Goal: Task Accomplishment & Management: Manage account settings

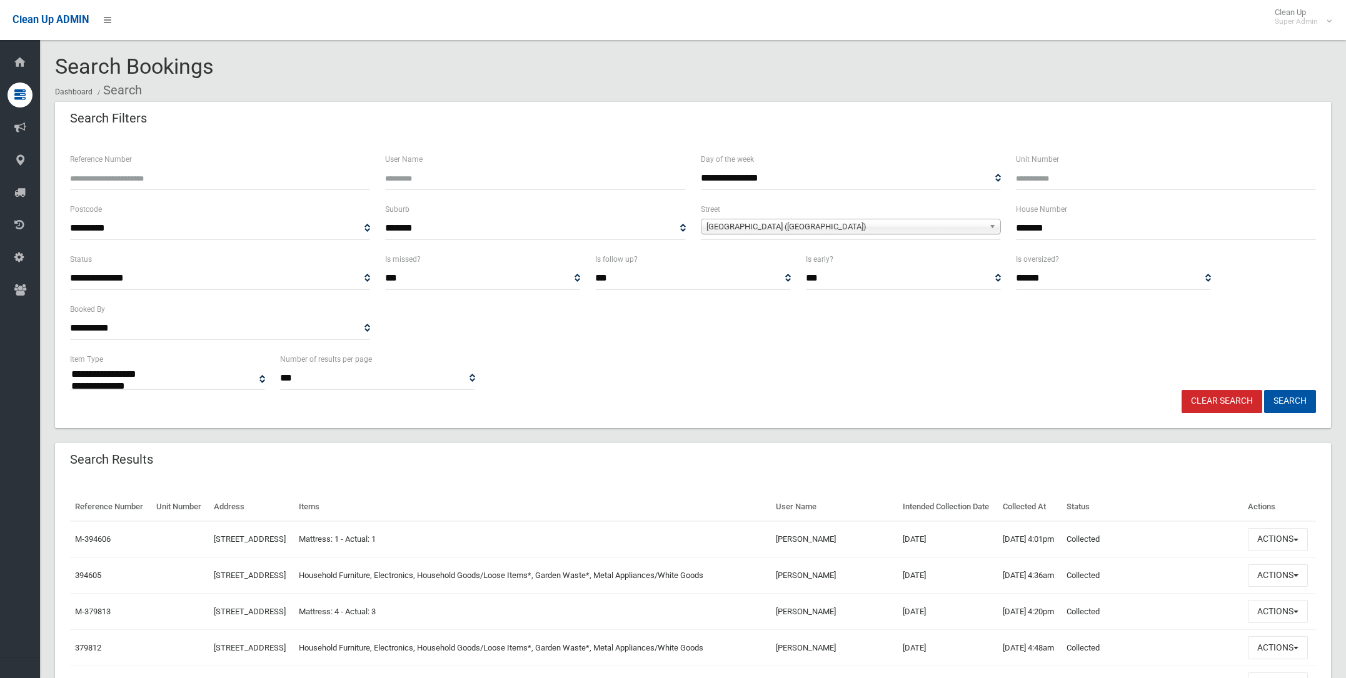
select select
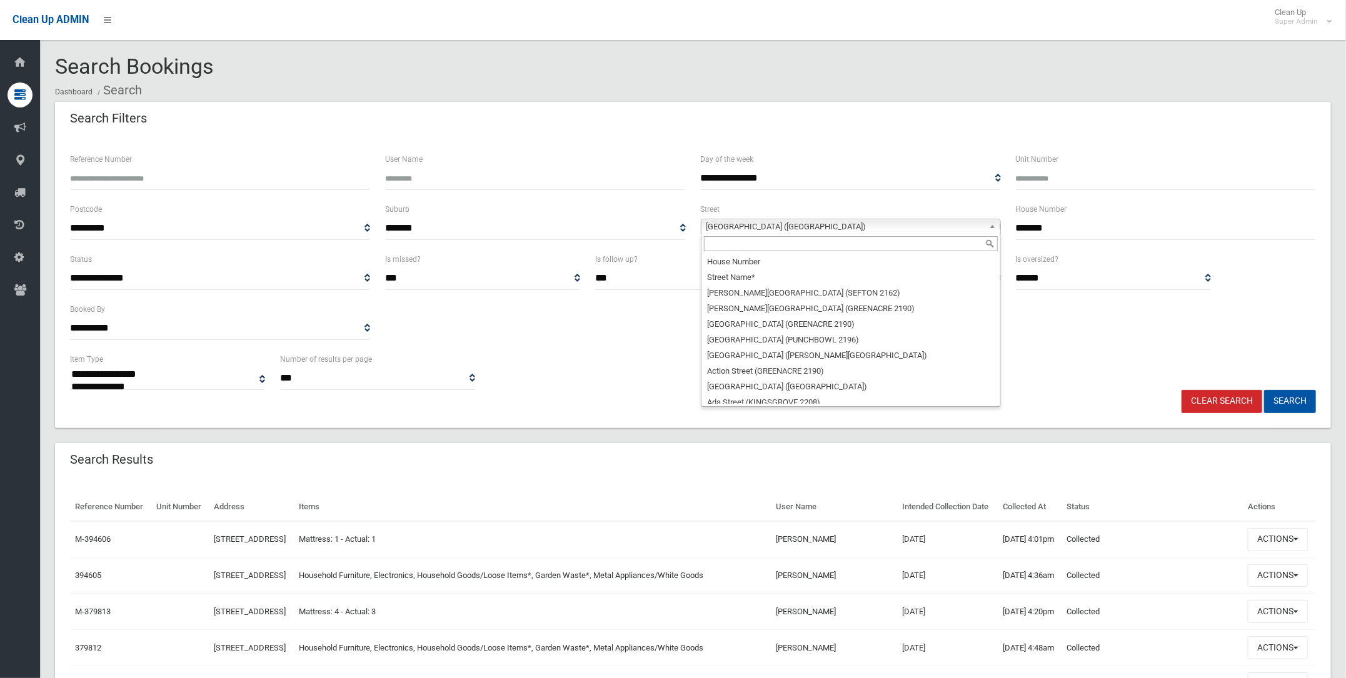
click at [743, 224] on span "Lakemba Street (LAKEMBA 2195)" at bounding box center [845, 226] width 278 height 15
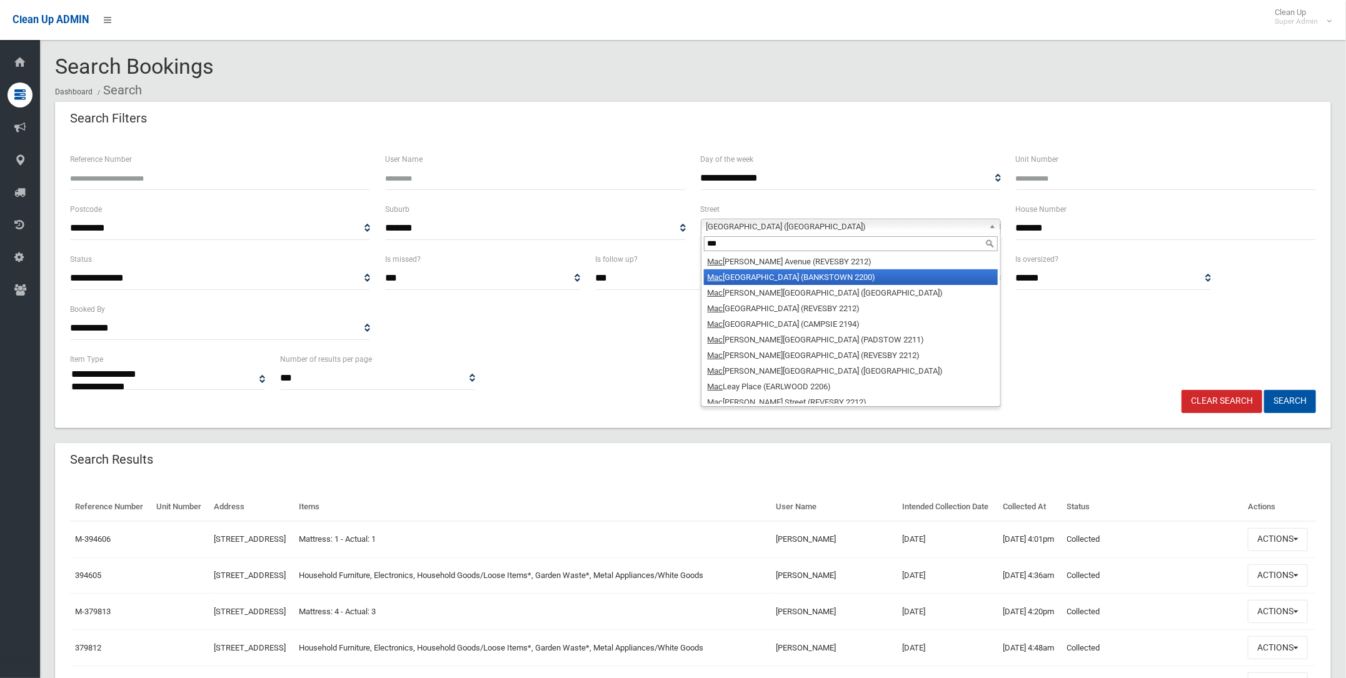
type input "***"
click at [756, 274] on li "Mac auley Avenue (BANKSTOWN 2200)" at bounding box center [851, 277] width 294 height 16
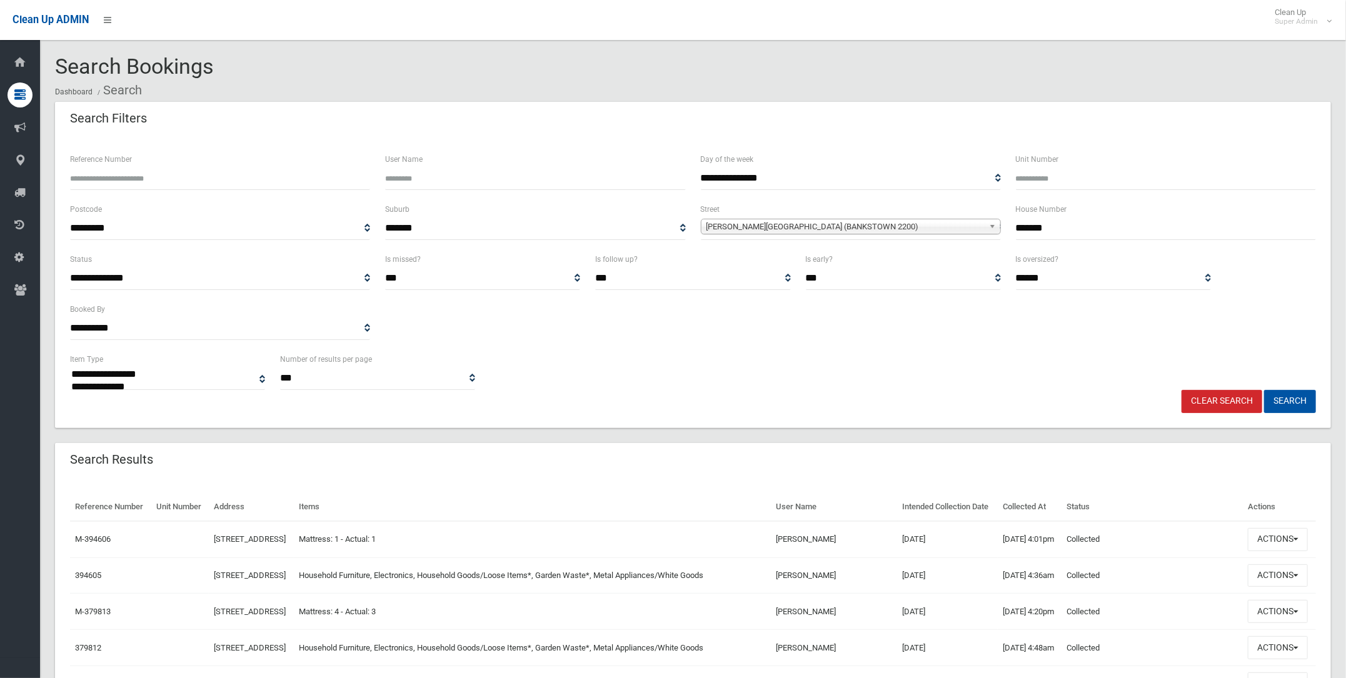
drag, startPoint x: 1078, startPoint y: 228, endPoint x: 1005, endPoint y: 228, distance: 73.1
click at [1005, 228] on div "**********" at bounding box center [693, 227] width 1261 height 50
type input "**"
click at [1285, 392] on button "Search" at bounding box center [1290, 401] width 52 height 23
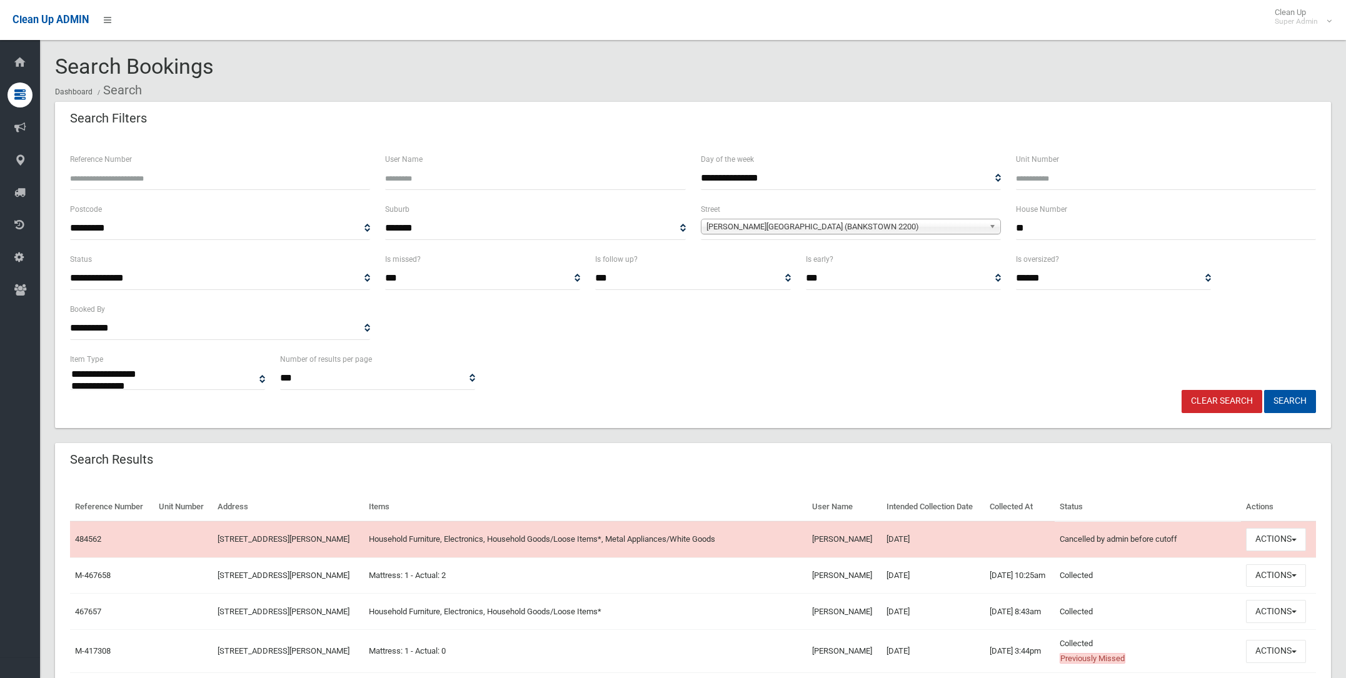
select select
click at [751, 224] on span "Macauley Avenue (BANKSTOWN 2200)" at bounding box center [845, 226] width 278 height 15
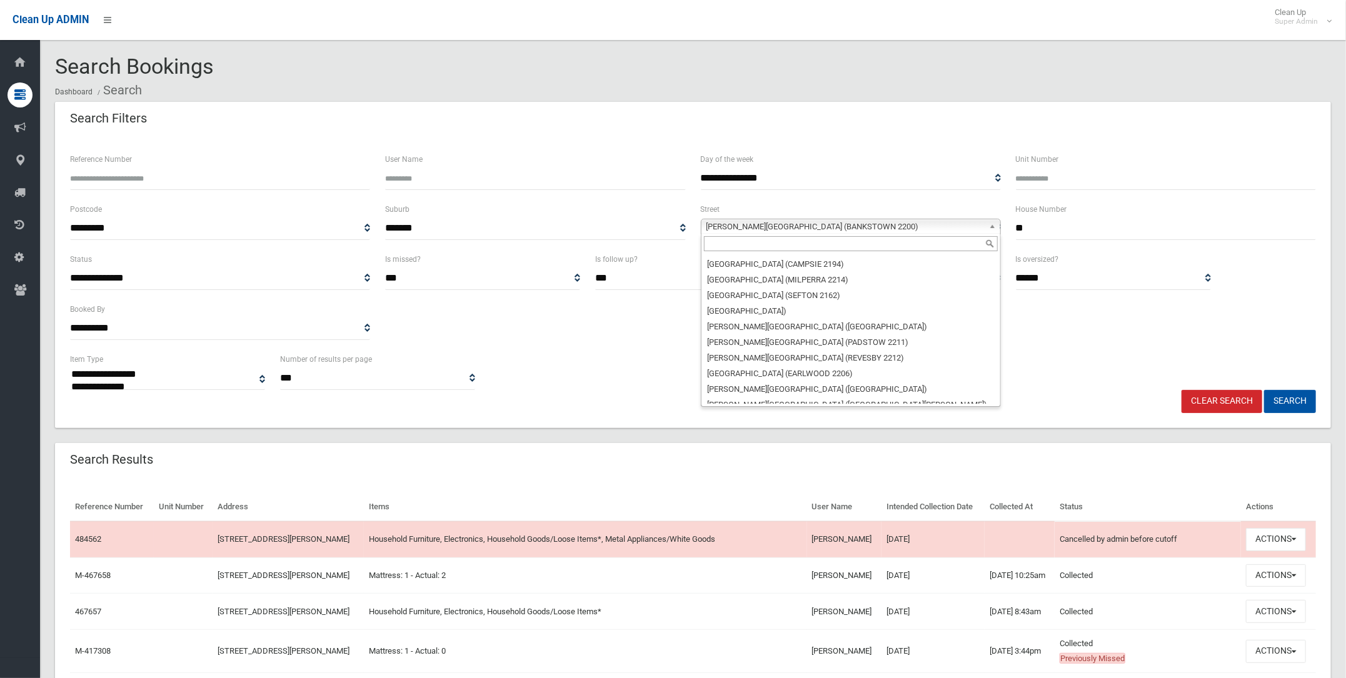
click at [1048, 223] on input "**" at bounding box center [1166, 228] width 300 height 23
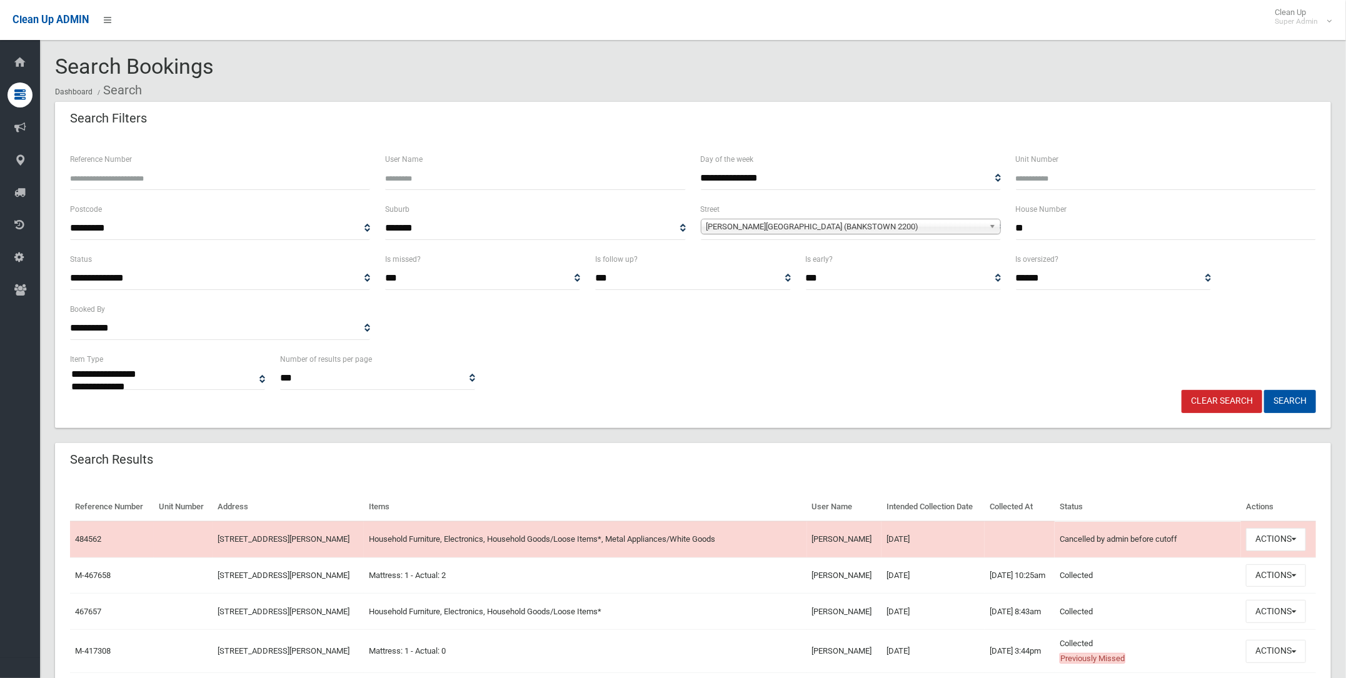
drag, startPoint x: 1048, startPoint y: 223, endPoint x: 1008, endPoint y: 231, distance: 40.1
click at [1008, 231] on div "House Number **" at bounding box center [1165, 227] width 315 height 50
type input "**"
click at [831, 223] on span "Macauley Avenue (BANKSTOWN 2200)" at bounding box center [845, 226] width 278 height 15
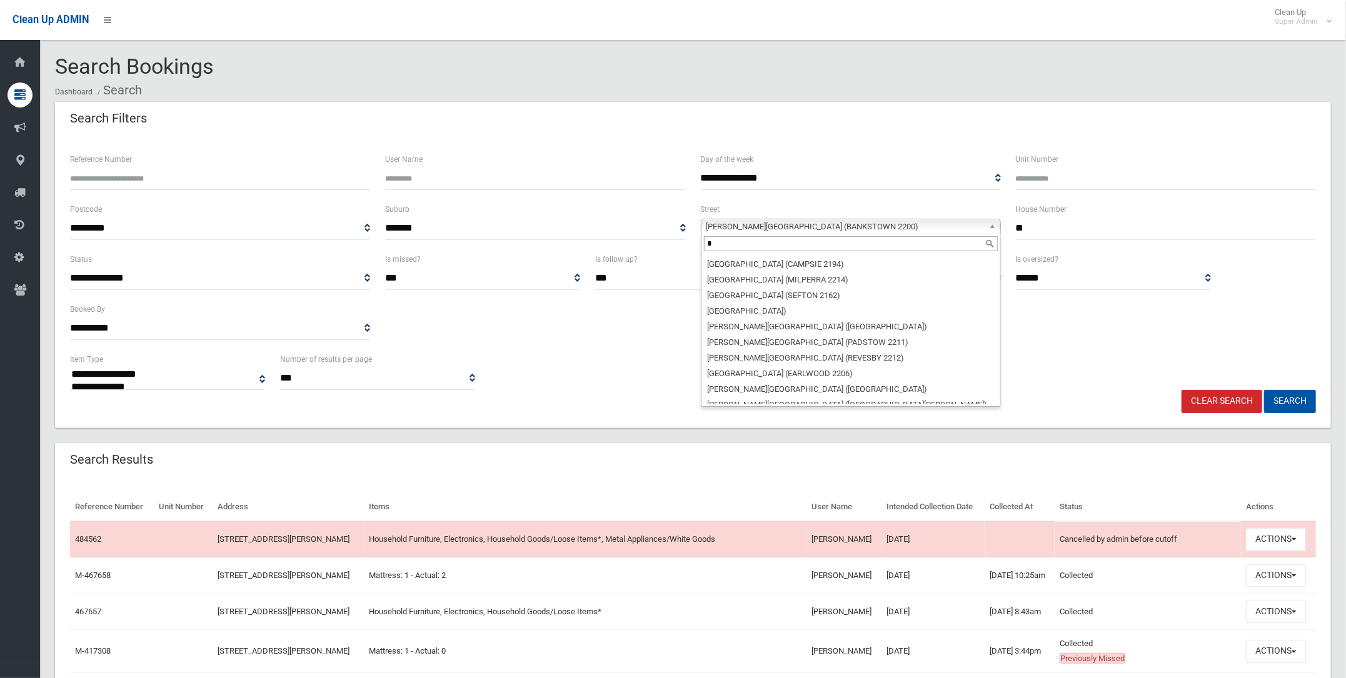
scroll to position [0, 0]
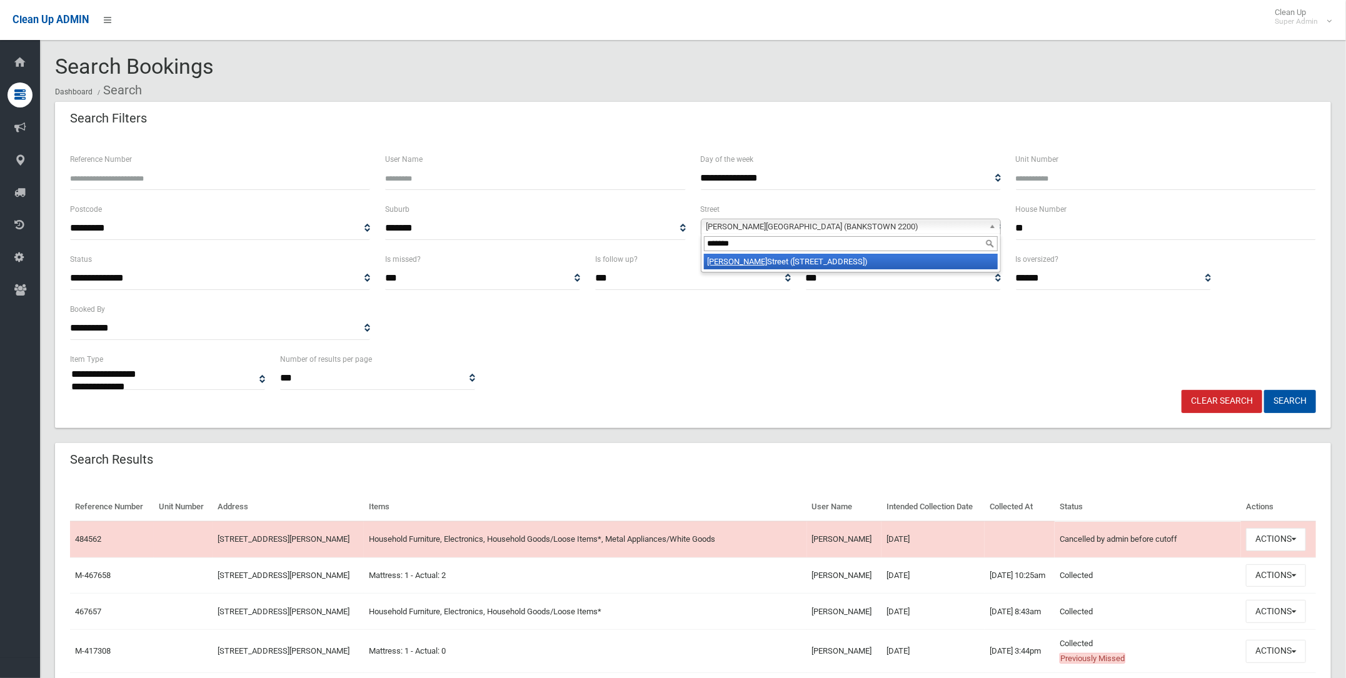
type input "*******"
click at [733, 259] on li "Hillard Street (WILEY PARK 2195)" at bounding box center [851, 262] width 294 height 16
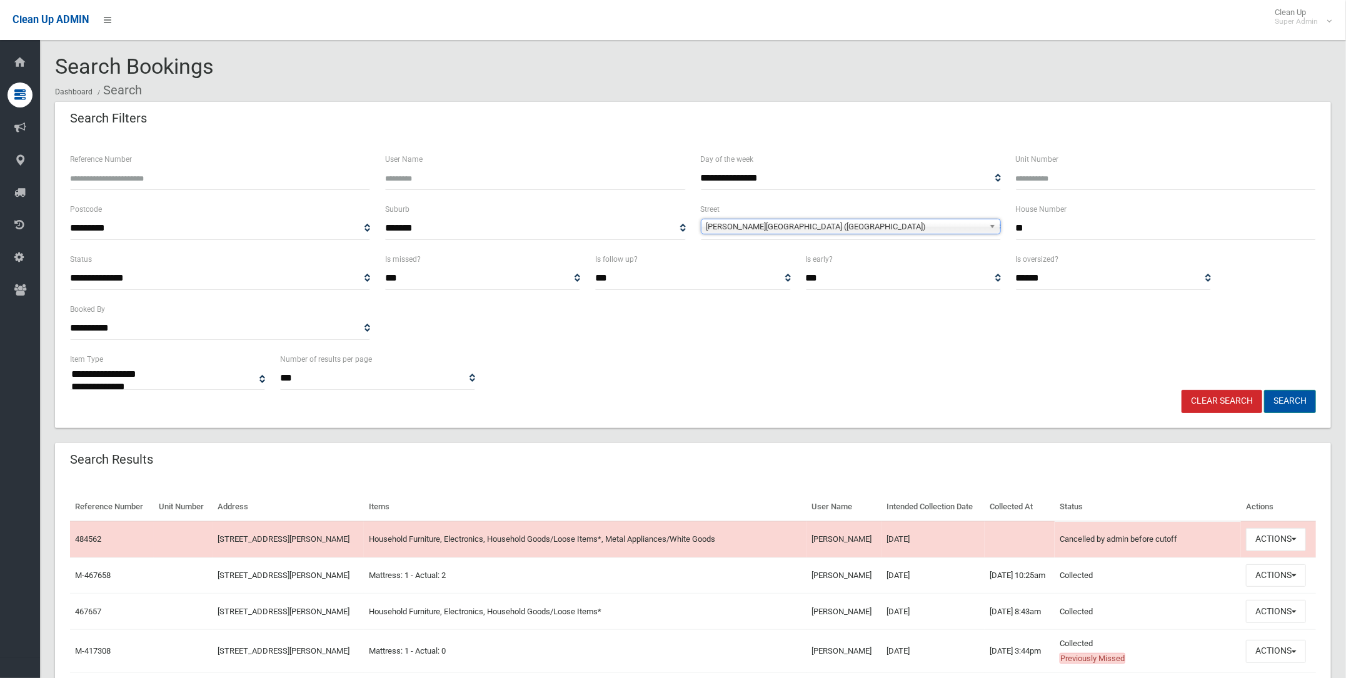
click at [1290, 400] on button "Search" at bounding box center [1290, 401] width 52 height 23
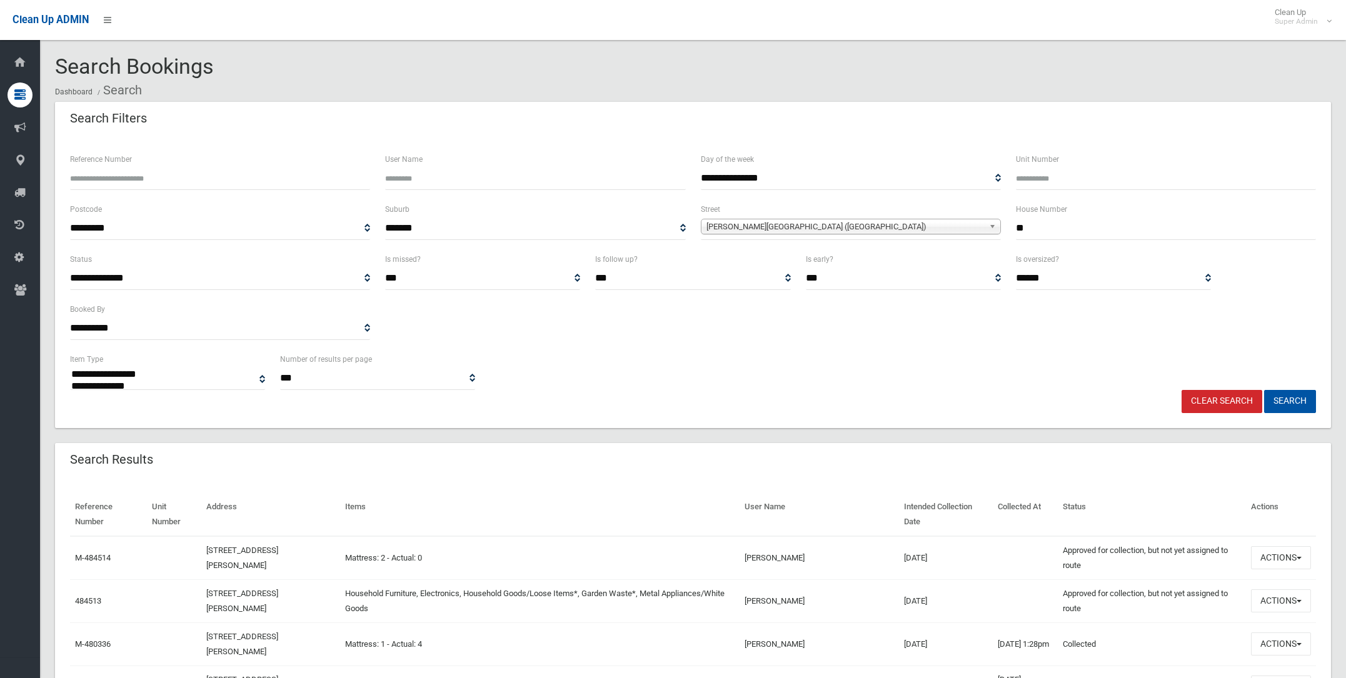
select select
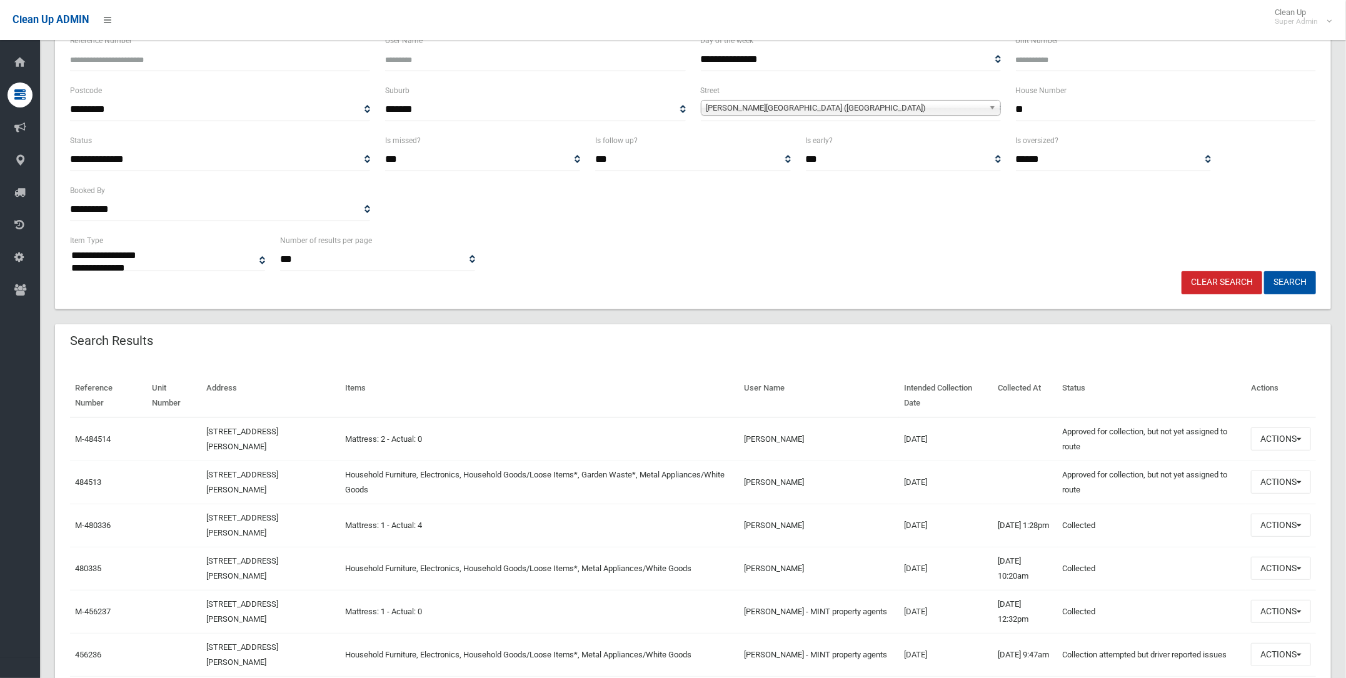
scroll to position [156, 0]
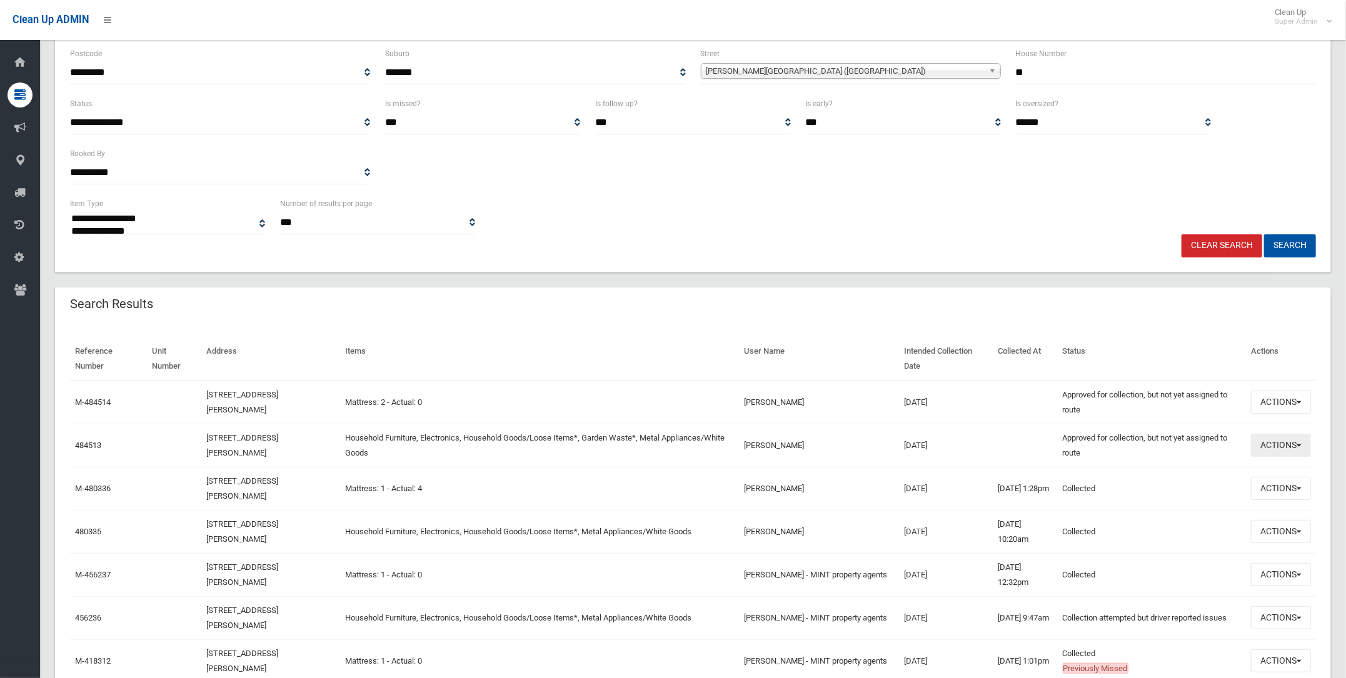
click at [1292, 440] on button "Actions" at bounding box center [1281, 445] width 60 height 23
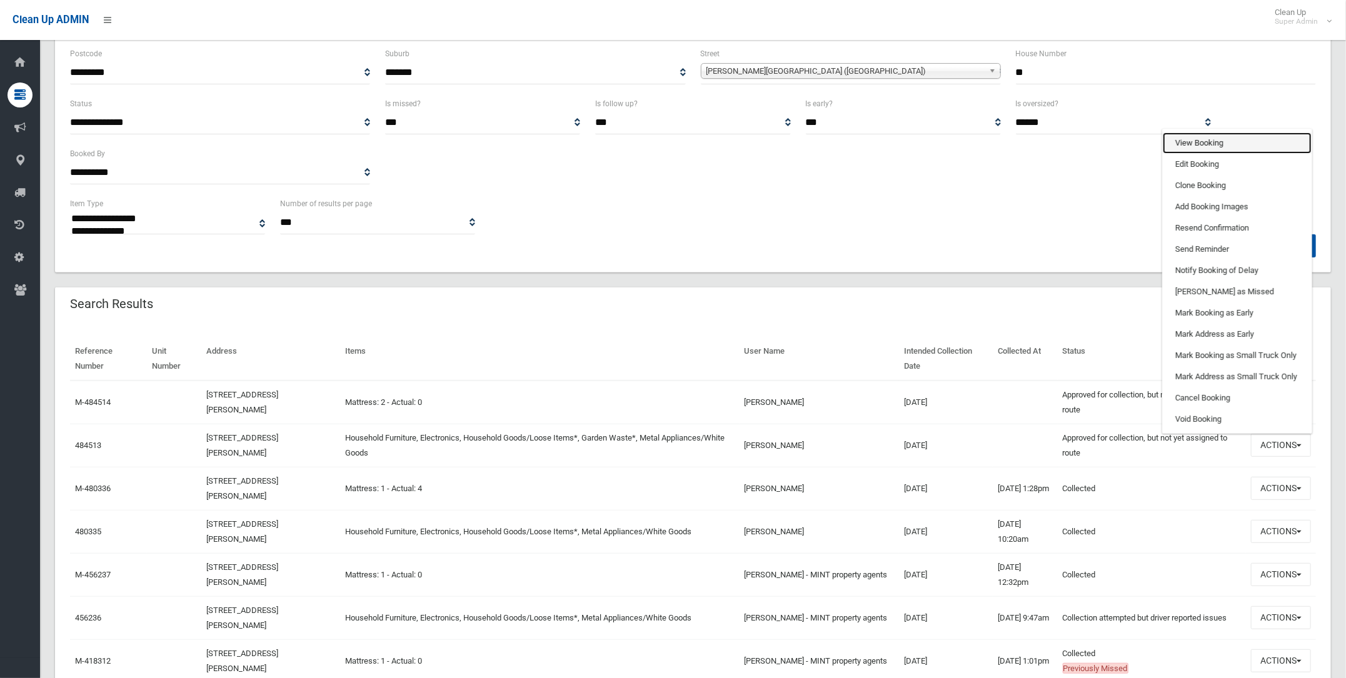
click at [1199, 140] on link "View Booking" at bounding box center [1237, 143] width 149 height 21
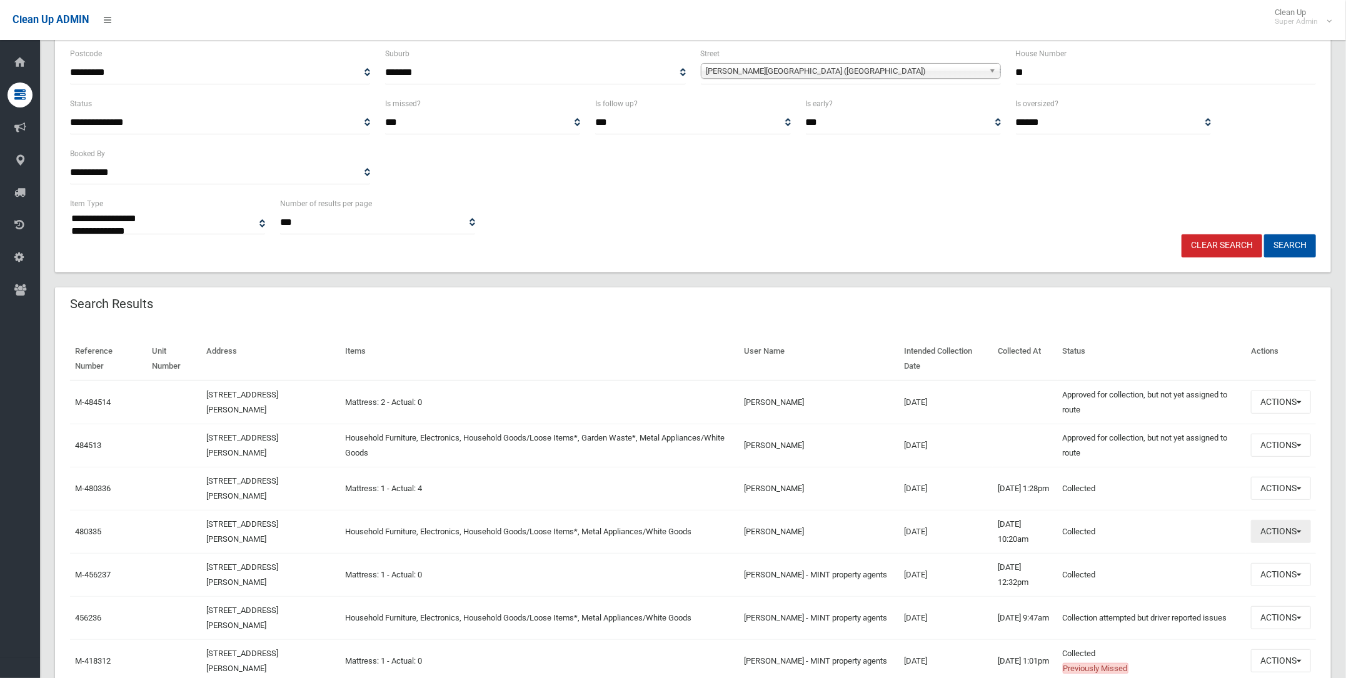
click at [1284, 531] on button "Actions" at bounding box center [1281, 531] width 60 height 23
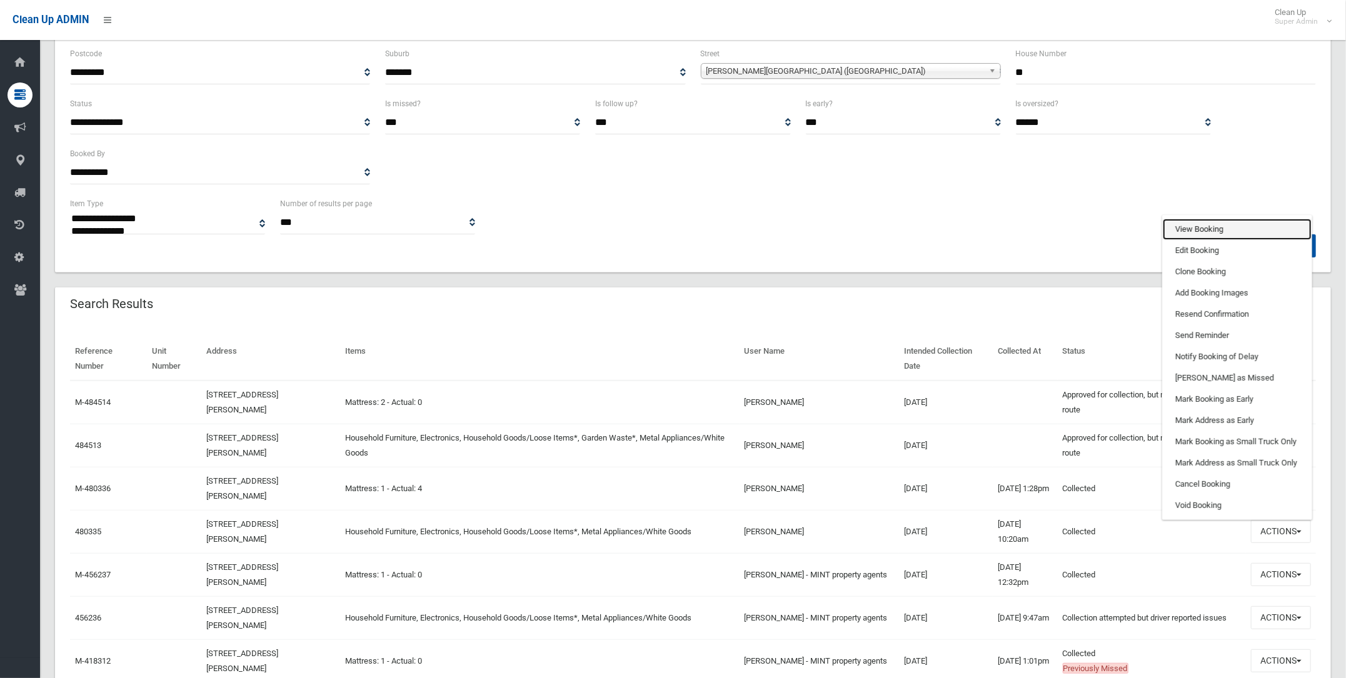
click at [1202, 224] on link "View Booking" at bounding box center [1237, 229] width 149 height 21
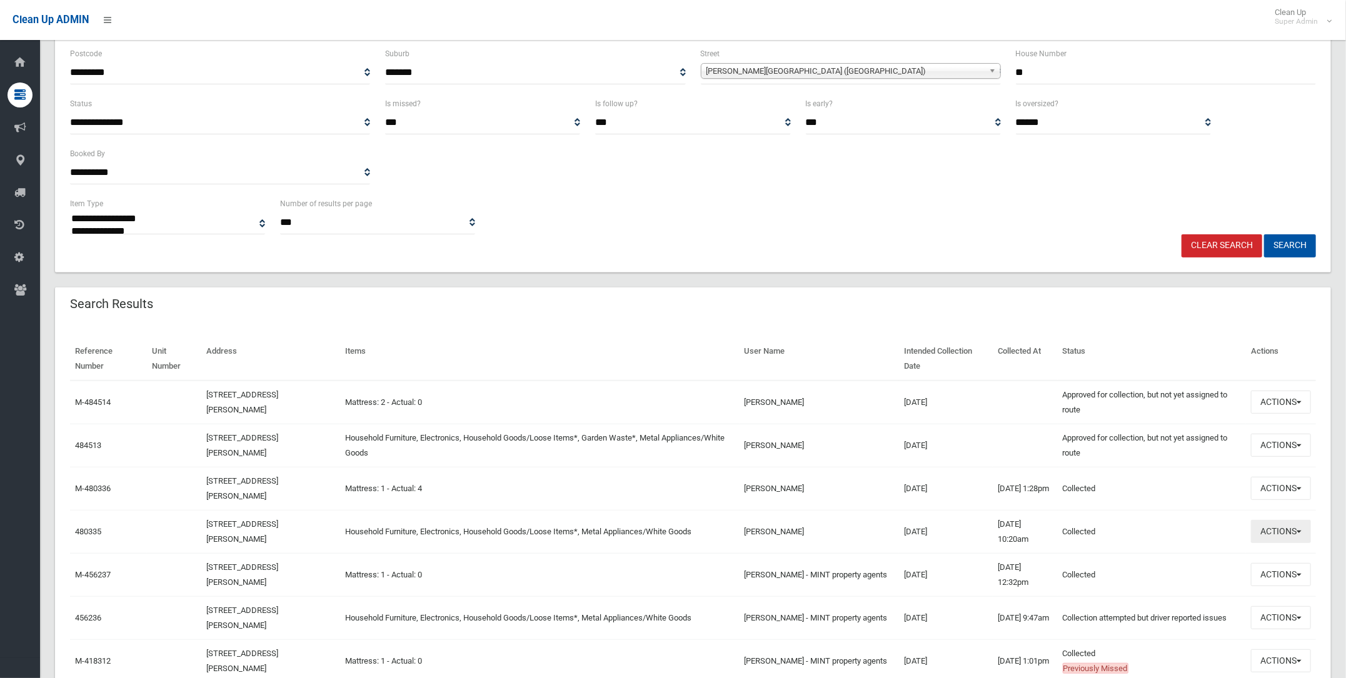
click at [1284, 526] on button "Actions" at bounding box center [1281, 531] width 60 height 23
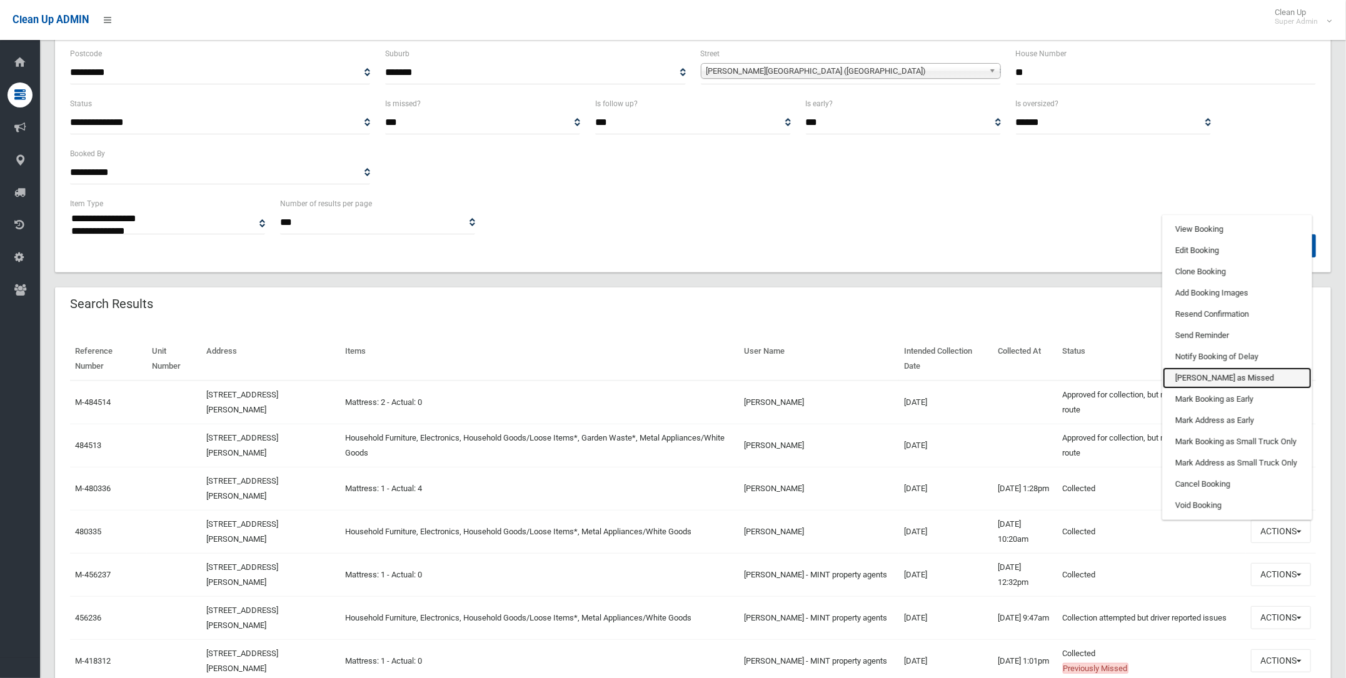
drag, startPoint x: 1203, startPoint y: 372, endPoint x: 742, endPoint y: 71, distance: 550.9
click at [1203, 371] on link "[PERSON_NAME] as Missed" at bounding box center [1237, 378] width 149 height 21
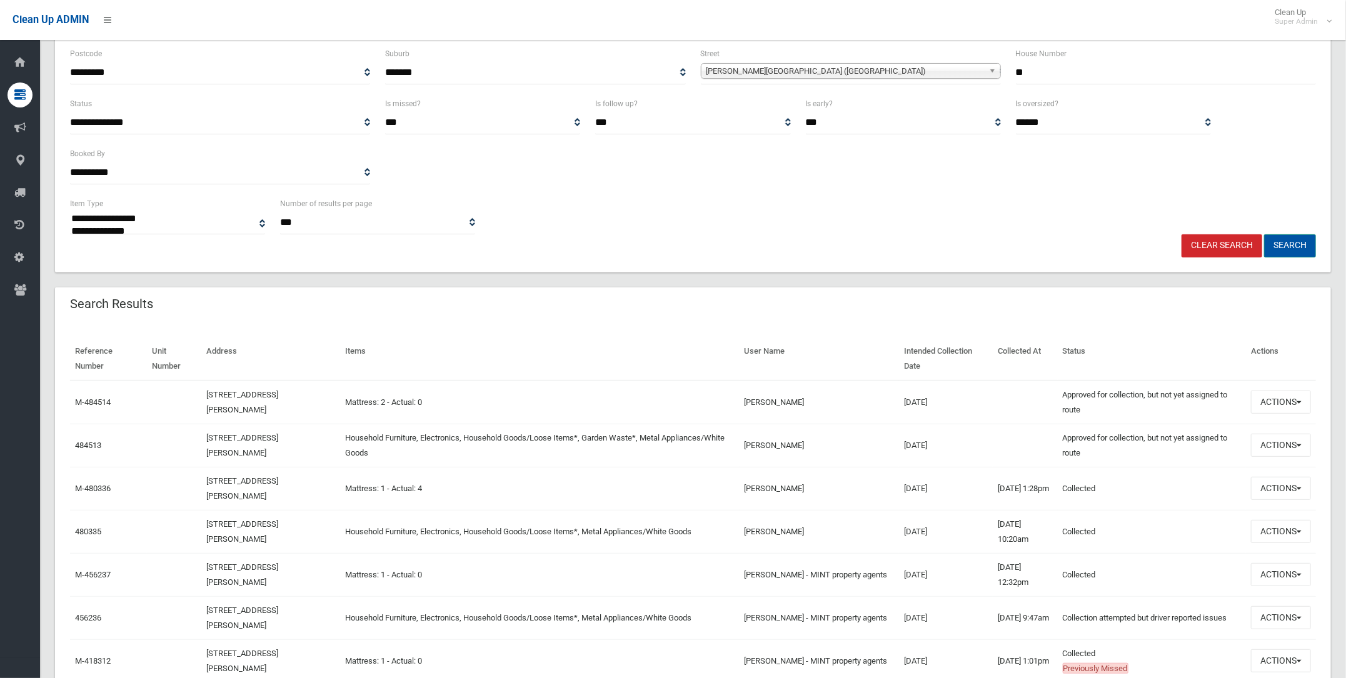
click at [1282, 239] on button "Search" at bounding box center [1290, 245] width 52 height 23
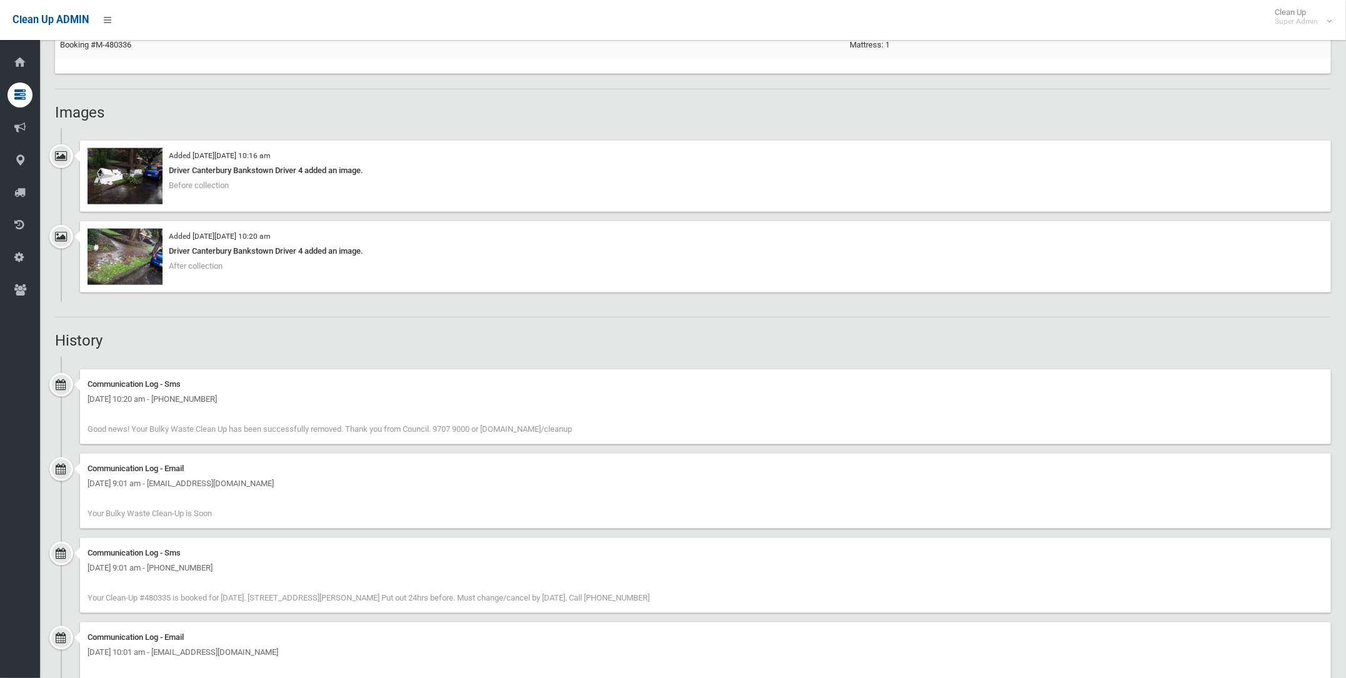
scroll to position [839, 0]
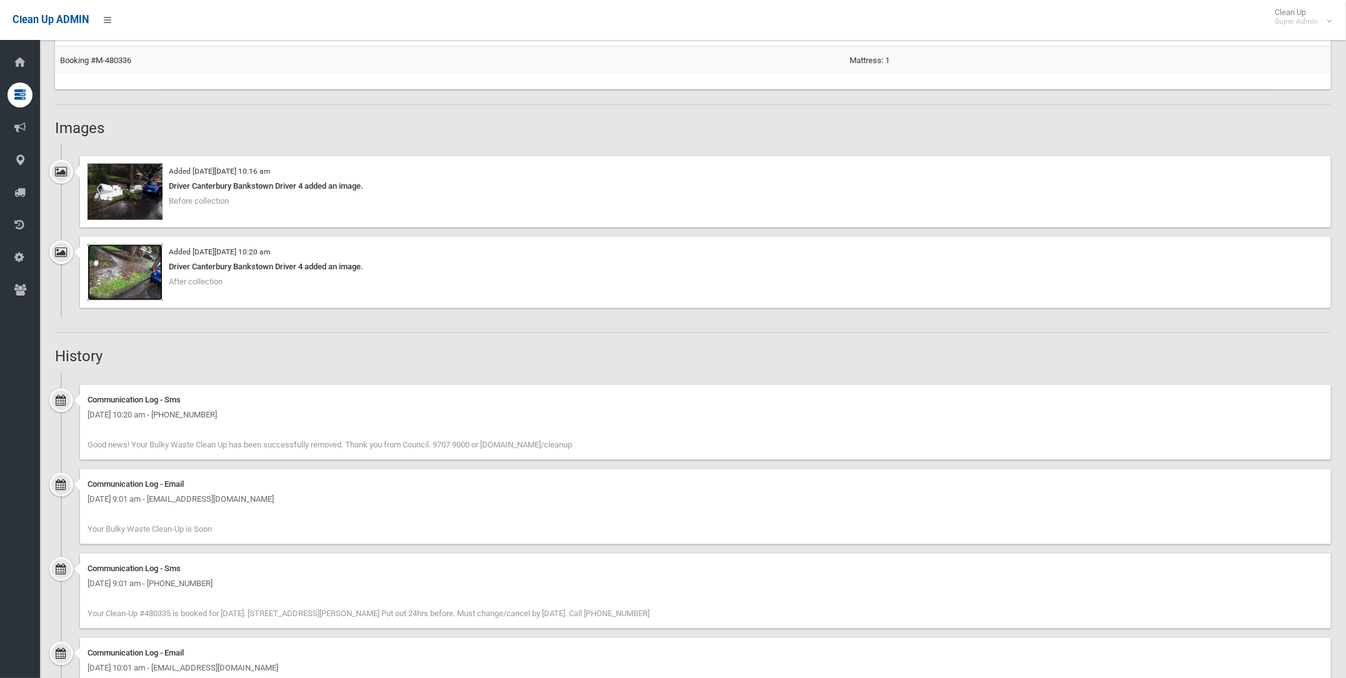
click at [118, 259] on img at bounding box center [125, 272] width 75 height 56
click at [121, 185] on img at bounding box center [125, 192] width 75 height 56
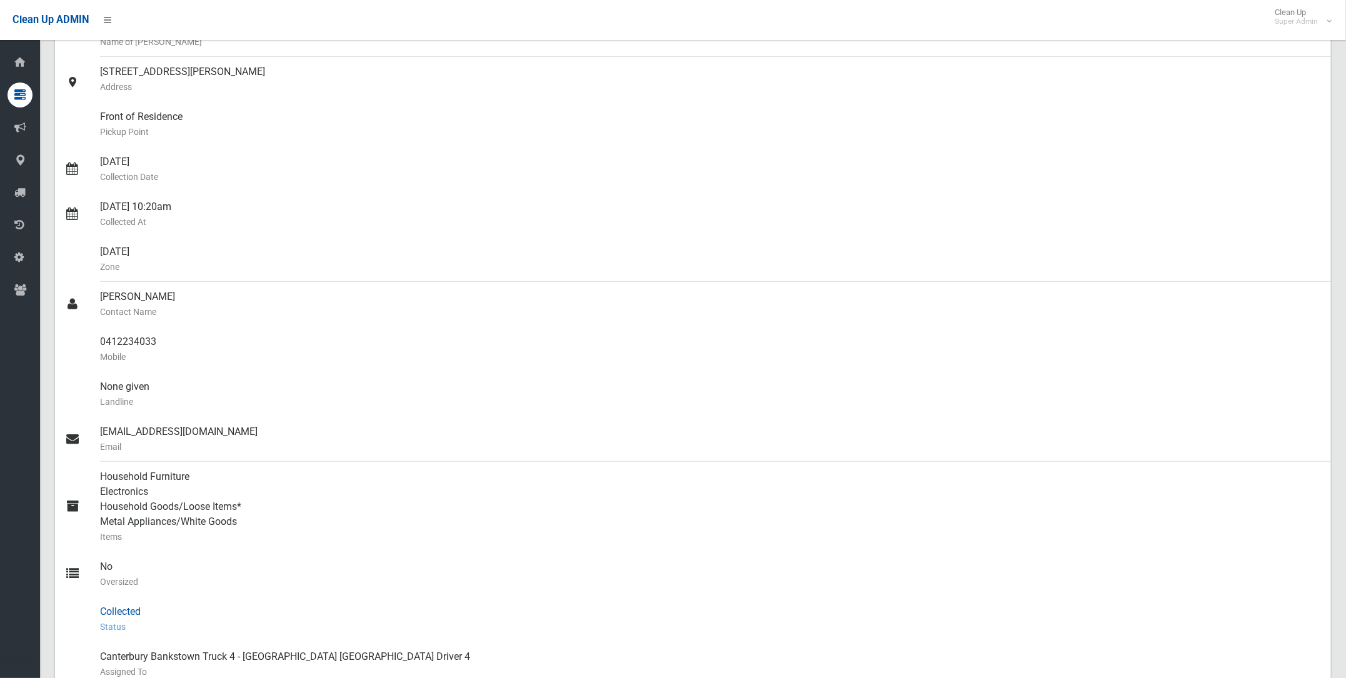
scroll to position [0, 0]
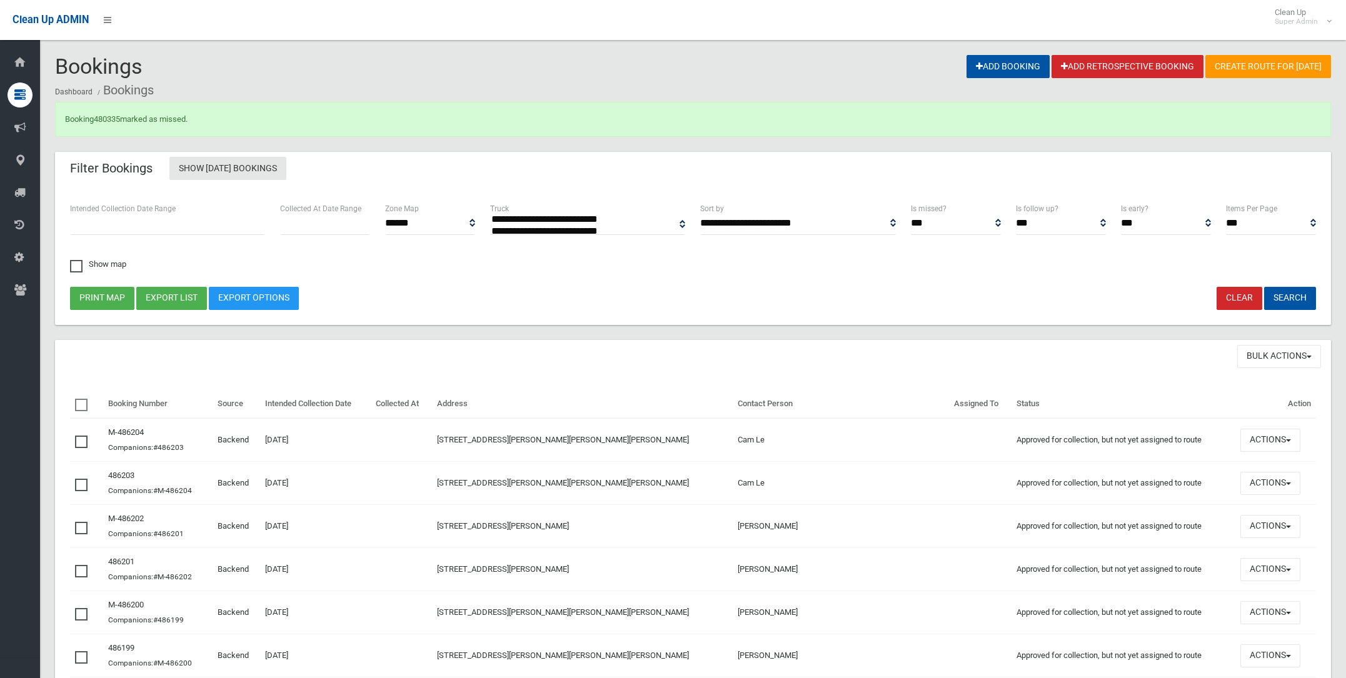
select select
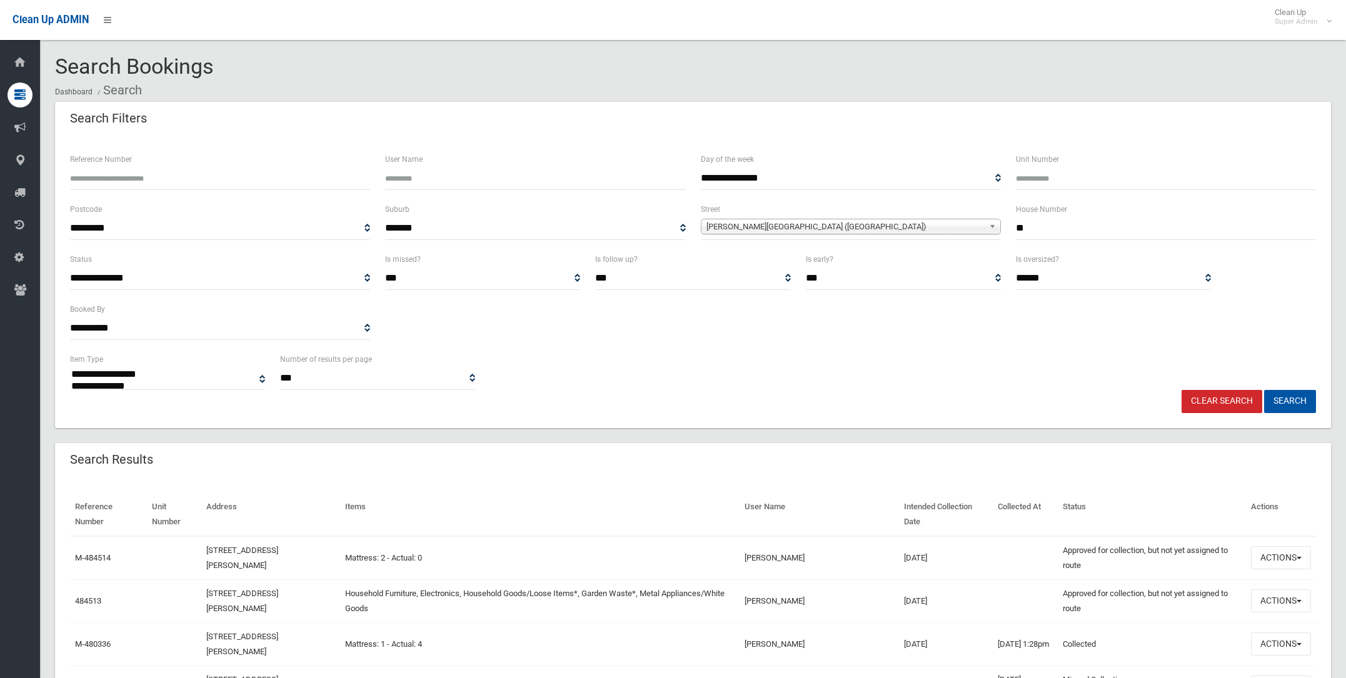
select select
click at [1279, 595] on button "Actions" at bounding box center [1281, 600] width 60 height 23
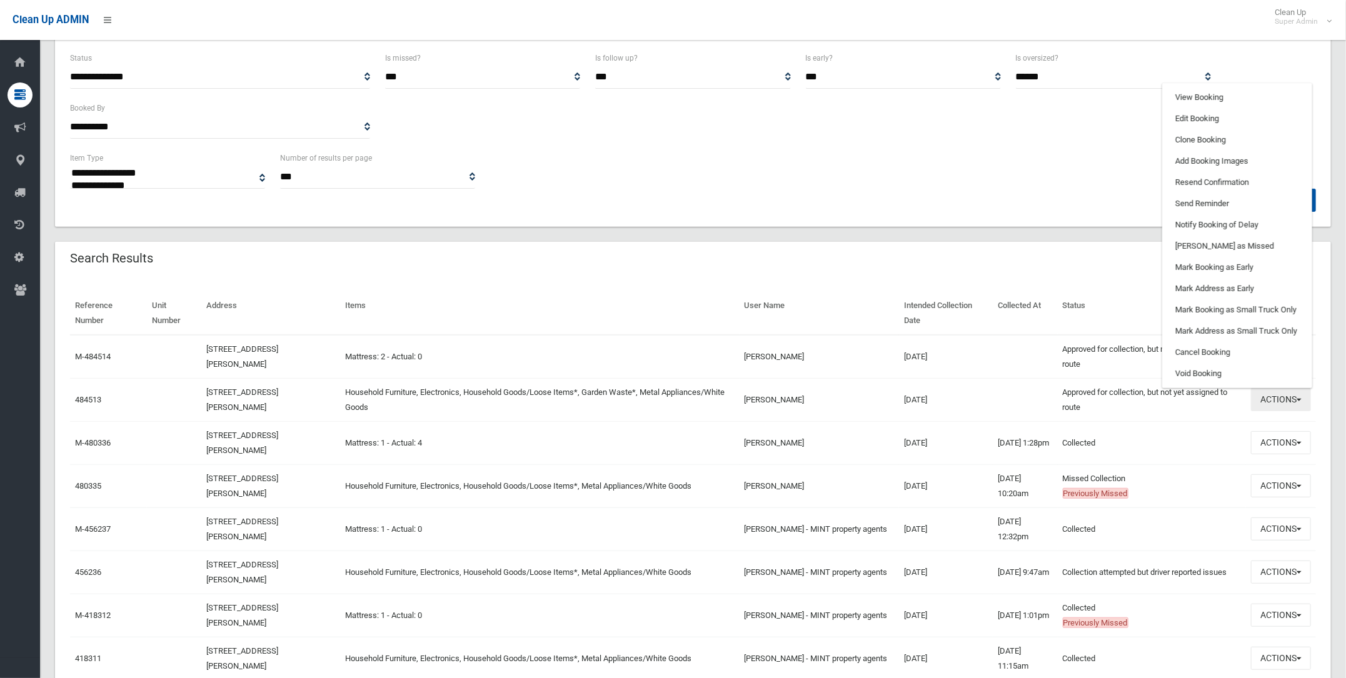
scroll to position [234, 0]
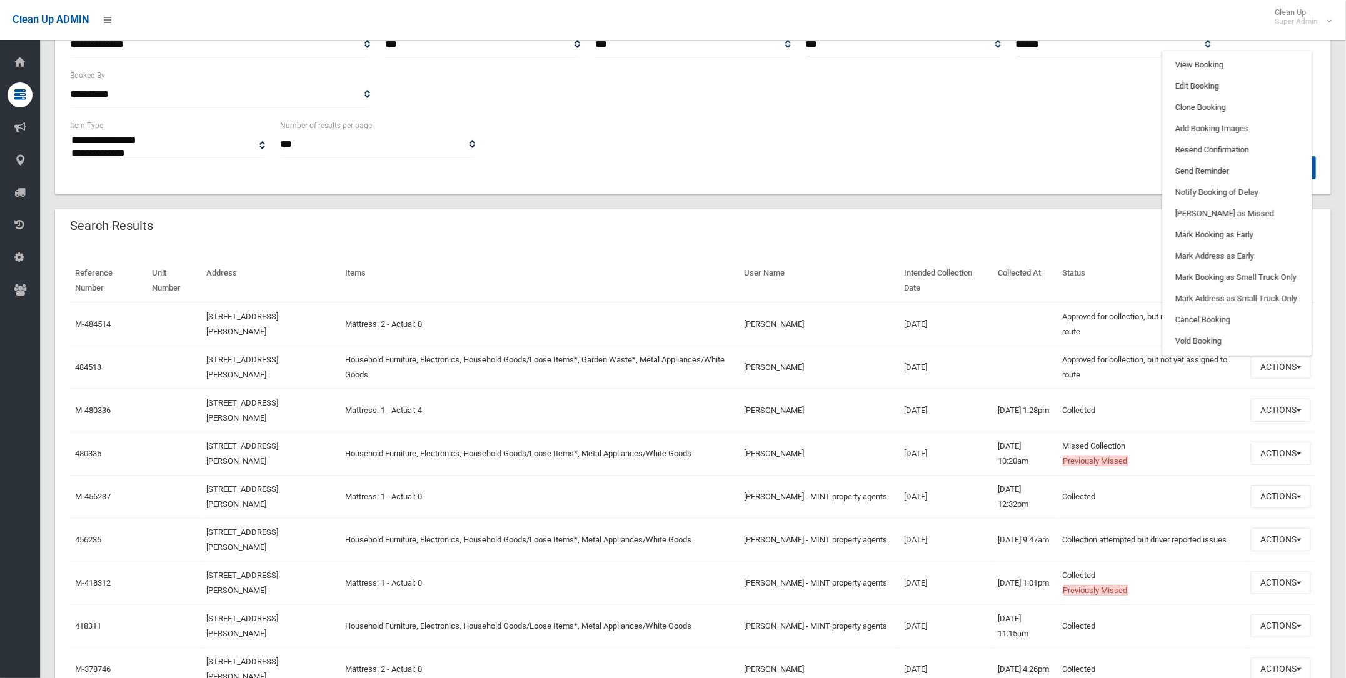
click at [696, 161] on div "Clear Search Search" at bounding box center [693, 167] width 1261 height 23
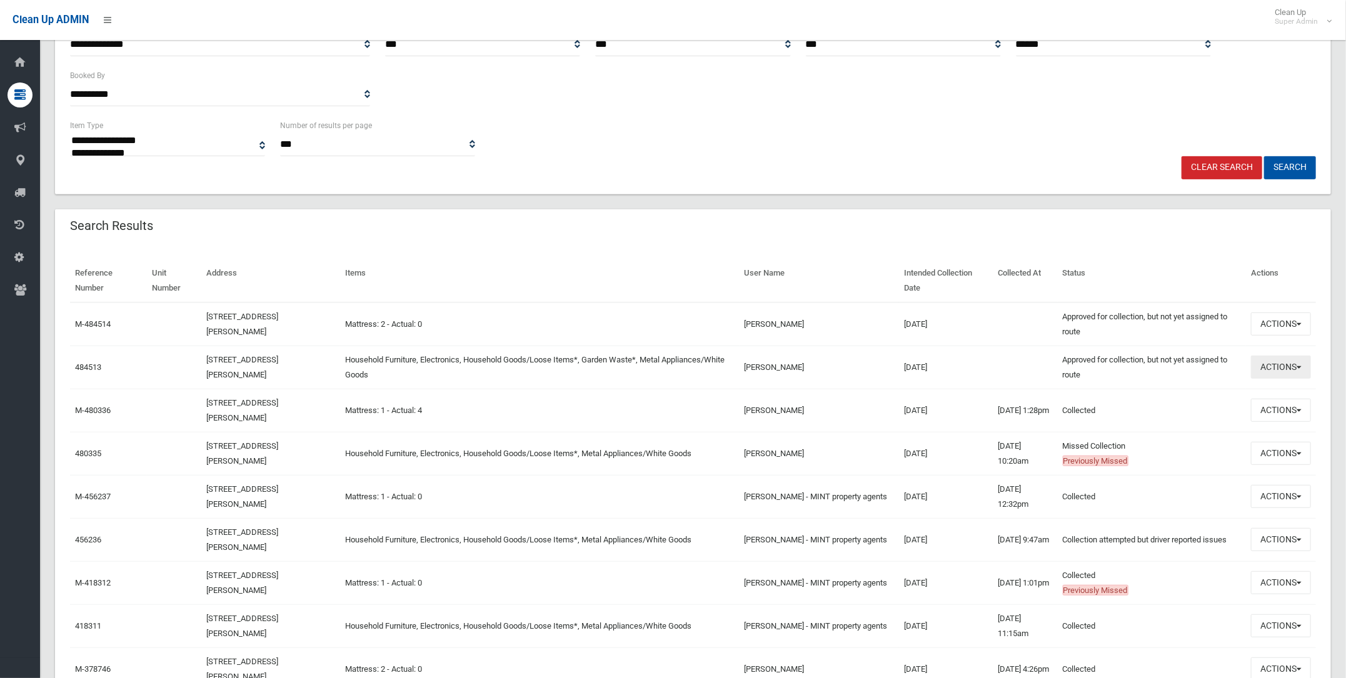
click at [1270, 365] on button "Actions" at bounding box center [1281, 367] width 60 height 23
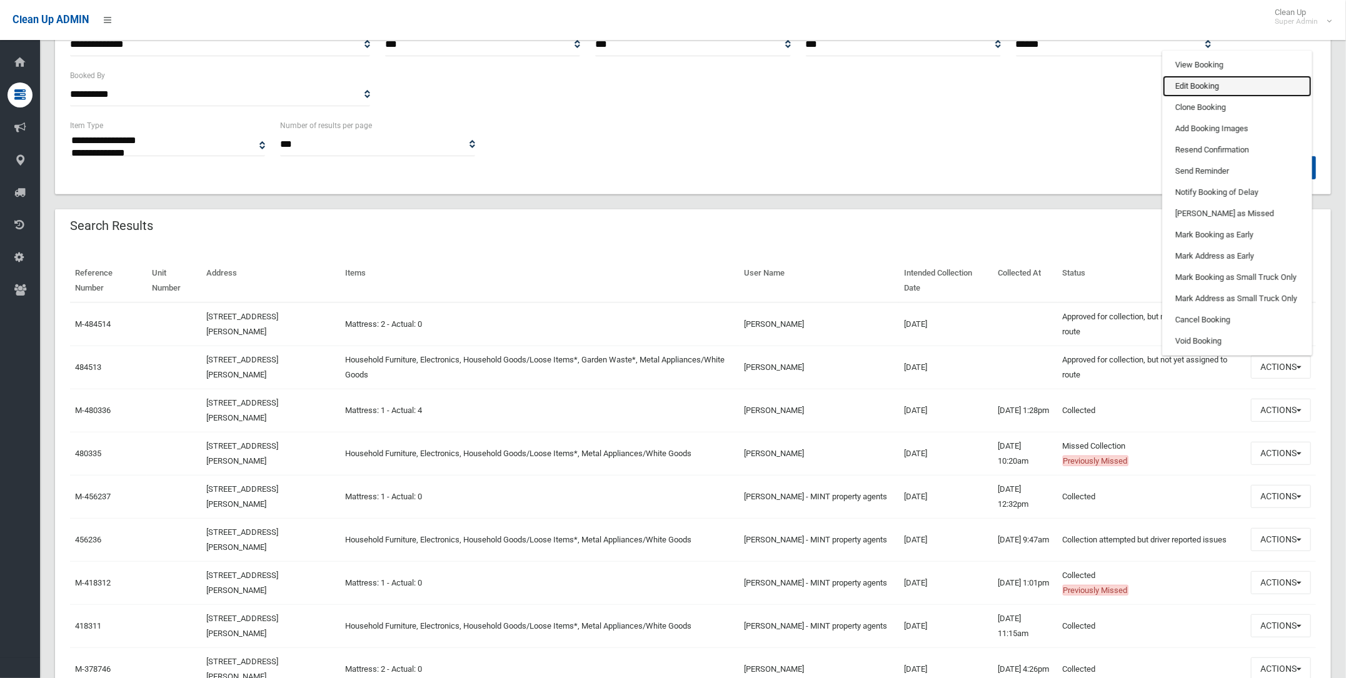
click at [1203, 79] on link "Edit Booking" at bounding box center [1237, 86] width 149 height 21
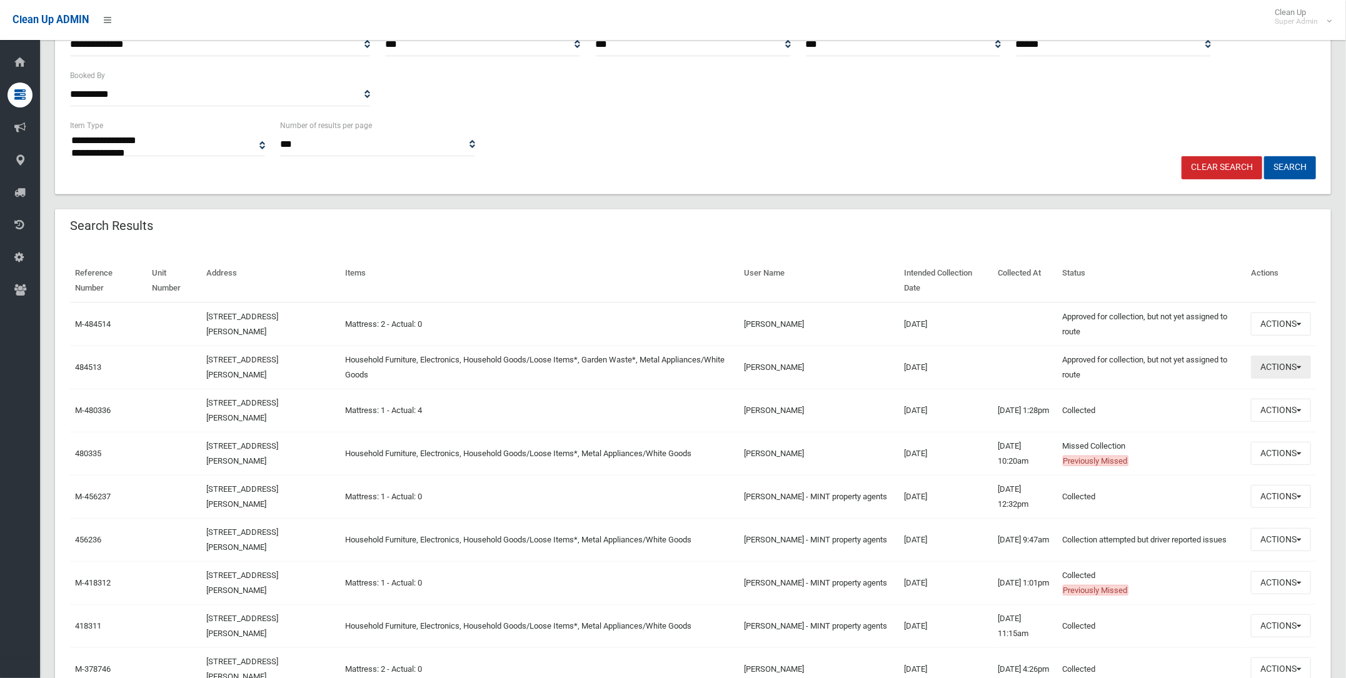
drag, startPoint x: 1271, startPoint y: 365, endPoint x: 1265, endPoint y: 370, distance: 8.0
click at [1265, 370] on button "Actions" at bounding box center [1281, 367] width 60 height 23
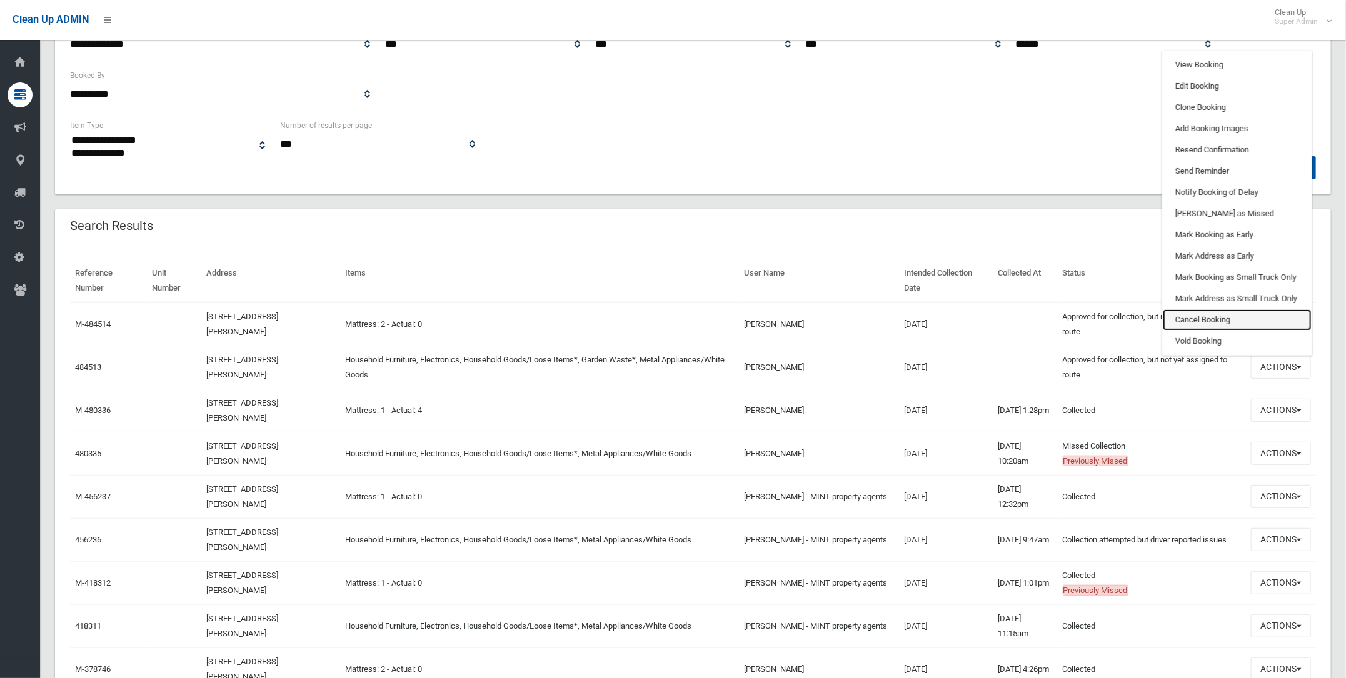
click at [1206, 317] on link "Cancel Booking" at bounding box center [1237, 319] width 149 height 21
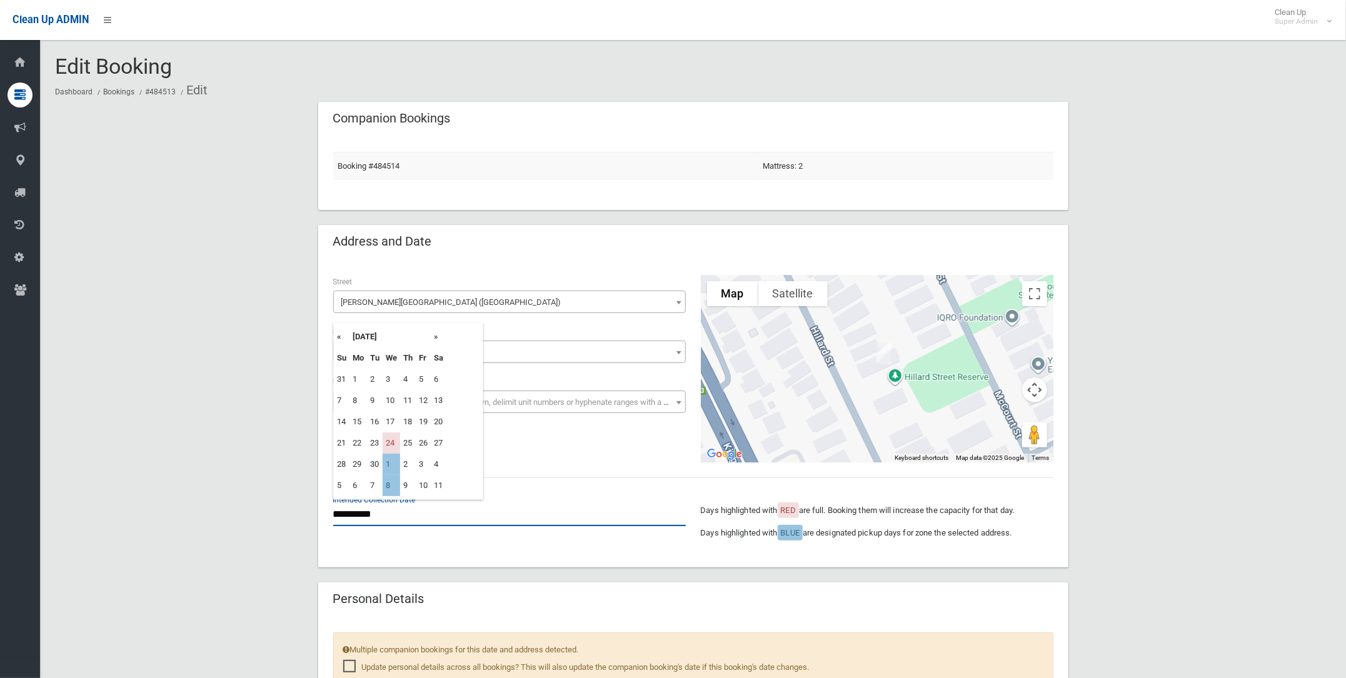
click at [359, 511] on input "**********" at bounding box center [509, 514] width 353 height 23
click at [437, 334] on th "»" at bounding box center [439, 336] width 16 height 21
click at [439, 337] on th "»" at bounding box center [439, 336] width 16 height 21
click at [526, 439] on div "**********" at bounding box center [693, 369] width 735 height 188
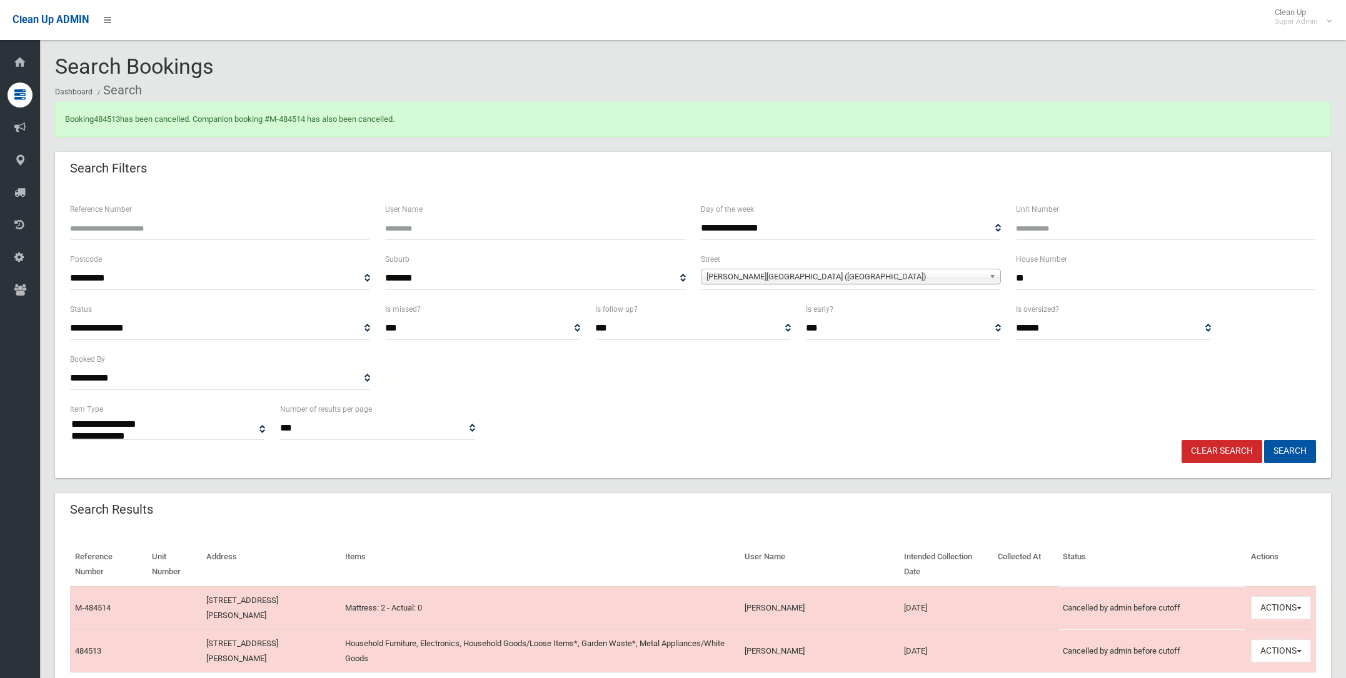
select select
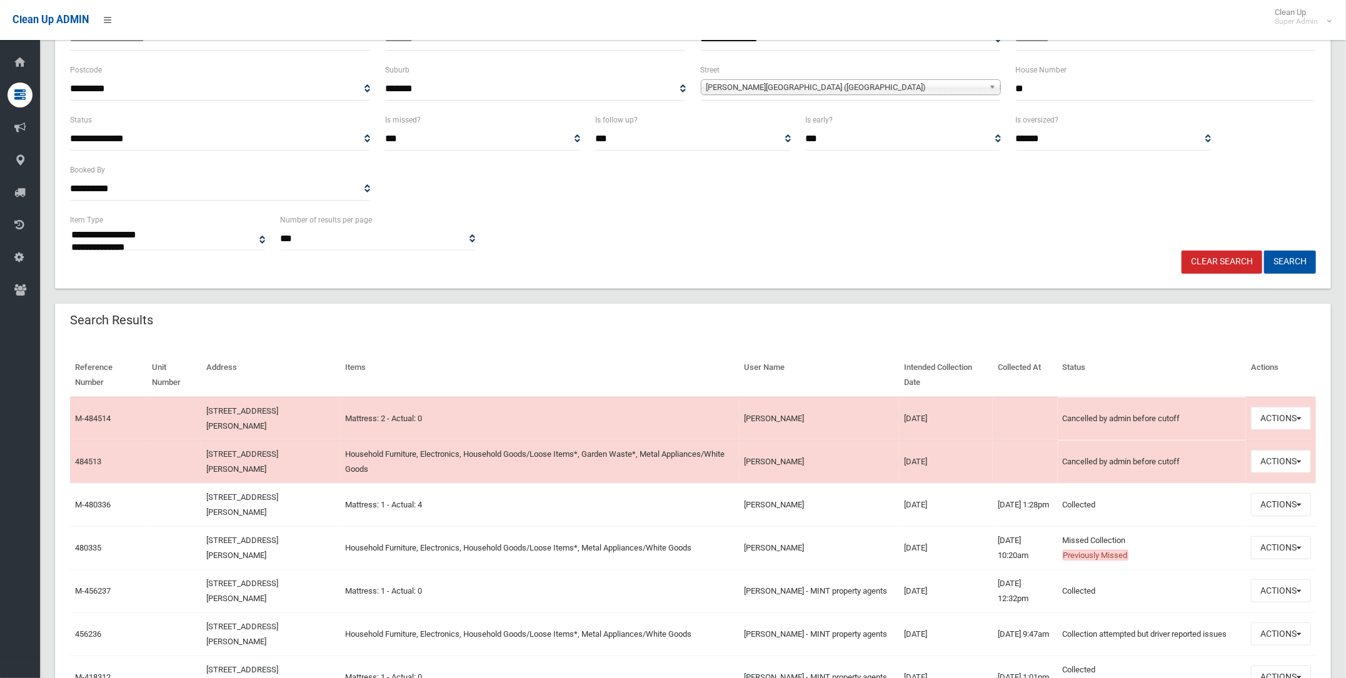
scroll to position [234, 0]
